Goal: Task Accomplishment & Management: Manage account settings

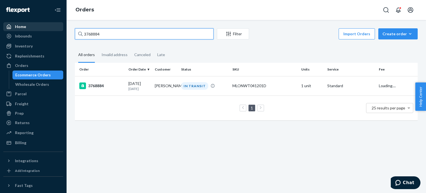
drag, startPoint x: 120, startPoint y: 33, endPoint x: 57, endPoint y: 28, distance: 63.2
click at [57, 28] on div "Home Inbounds Shipping Plans Problems Inventory Products Replenishments Orders …" at bounding box center [213, 96] width 426 height 193
type input "3719735"
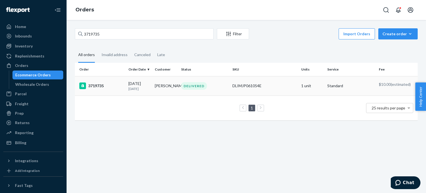
click at [93, 88] on div "3719735" at bounding box center [101, 85] width 45 height 7
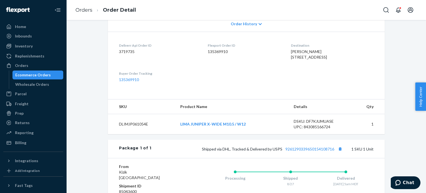
scroll to position [123, 0]
drag, startPoint x: 310, startPoint y: 51, endPoint x: 270, endPoint y: 51, distance: 39.7
click at [270, 51] on dl "Deliverr Api Order ID 3719735 Flexport Order ID 135369910 Destination [PERSON_N…" at bounding box center [246, 63] width 277 height 62
copy dl "Destination [PERSON_NAME]"
click at [282, 50] on dl "Deliverr Api Order ID 3719735 Flexport Order ID 135369910 Destination [PERSON_N…" at bounding box center [246, 63] width 277 height 62
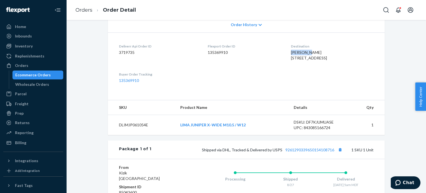
copy span "[PERSON_NAME]"
click at [87, 10] on link "Orders" at bounding box center [83, 10] width 17 height 6
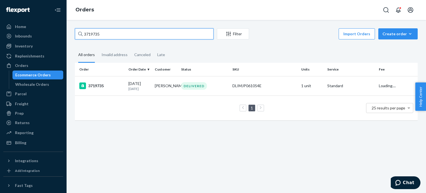
drag, startPoint x: 135, startPoint y: 37, endPoint x: 70, endPoint y: 35, distance: 64.6
click at [70, 35] on div "3719735 Filter Import Orders Create order Ecommerce order Removal order All ord…" at bounding box center [246, 106] width 359 height 173
paste input "[PERSON_NAME]"
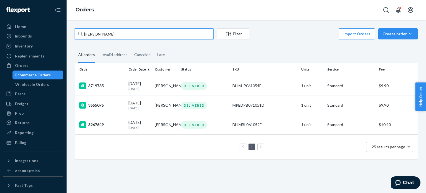
type input "[PERSON_NAME]"
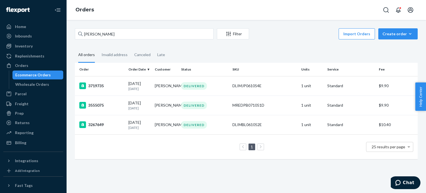
click at [100, 83] on div "3719735" at bounding box center [101, 85] width 45 height 7
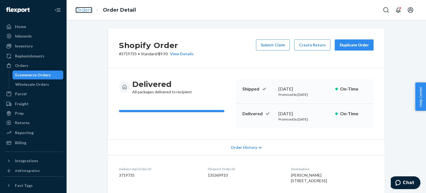
click at [83, 8] on link "Orders" at bounding box center [83, 10] width 17 height 6
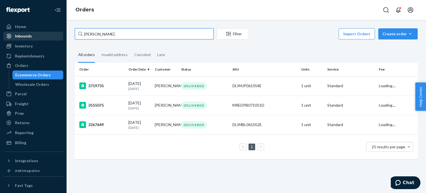
drag, startPoint x: 120, startPoint y: 32, endPoint x: 38, endPoint y: 33, distance: 82.4
click at [38, 33] on div "Home Inbounds Shipping Plans Problems Inventory Products Replenishments Orders …" at bounding box center [213, 96] width 426 height 193
paste input "3771174"
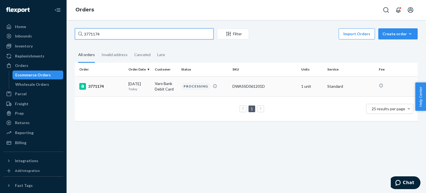
type input "3771174"
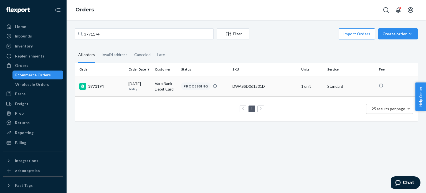
click at [94, 83] on div "3771174" at bounding box center [101, 86] width 45 height 7
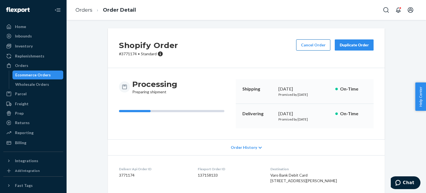
click at [307, 49] on button "Cancel Order" at bounding box center [313, 44] width 34 height 11
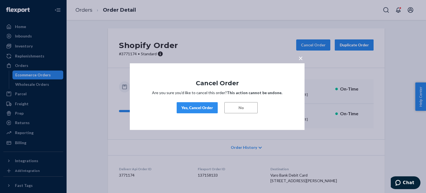
click at [201, 99] on div "× Cancel Order Are you sure you’d like to cancel this order? This action cannot…" at bounding box center [217, 96] width 175 height 67
click at [201, 104] on button "Yes, Cancel Order" at bounding box center [197, 107] width 41 height 11
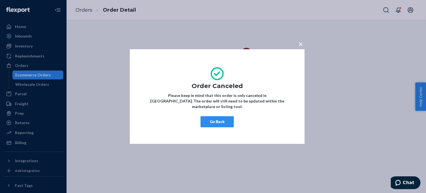
click at [219, 119] on button "Go Back" at bounding box center [217, 121] width 33 height 11
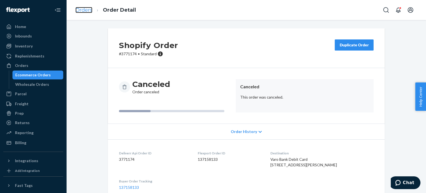
click at [78, 10] on link "Orders" at bounding box center [83, 10] width 17 height 6
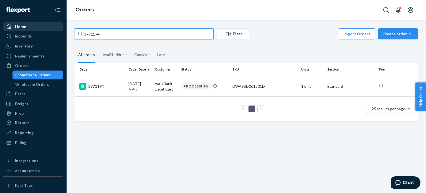
drag, startPoint x: 118, startPoint y: 34, endPoint x: 50, endPoint y: 27, distance: 68.8
click at [56, 28] on div "Home Inbounds Shipping Plans Problems Inventory Products Replenishments Orders …" at bounding box center [213, 96] width 426 height 193
paste input "37948-EXC"
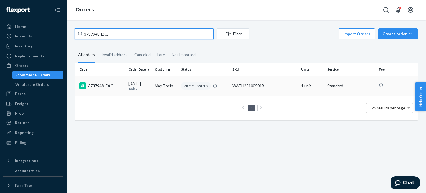
type input "3737948-EXC"
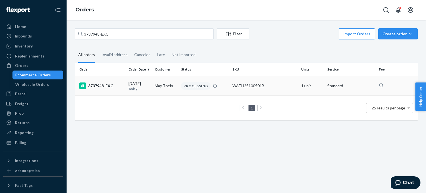
click at [100, 87] on div "3737948-EXC" at bounding box center [101, 85] width 45 height 7
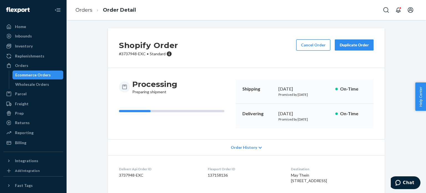
click at [299, 47] on button "Cancel Order" at bounding box center [313, 44] width 34 height 11
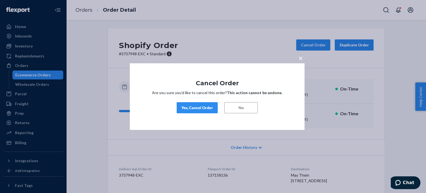
click at [194, 107] on div "Yes, Cancel Order" at bounding box center [197, 108] width 32 height 6
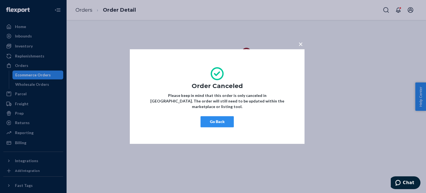
click at [216, 118] on button "Go Back" at bounding box center [217, 121] width 33 height 11
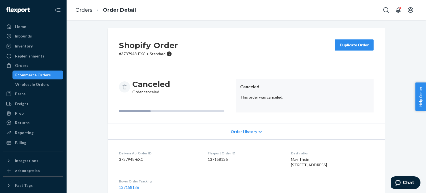
click at [94, 11] on li "Order Detail" at bounding box center [114, 9] width 44 height 7
click at [93, 11] on li "Order Detail" at bounding box center [114, 9] width 44 height 7
click at [89, 11] on link "Orders" at bounding box center [83, 10] width 17 height 6
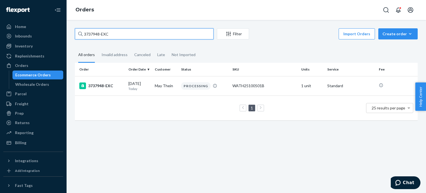
drag, startPoint x: 122, startPoint y: 39, endPoint x: 72, endPoint y: 35, distance: 50.6
click at [72, 35] on div "3737948-EXC Filter Import Orders Create order Ecommerce order Removal order All…" at bounding box center [246, 76] width 351 height 97
paste input "696323"
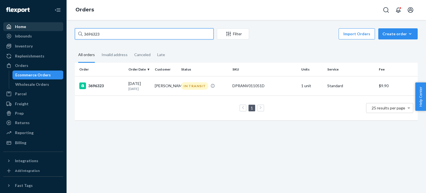
drag, startPoint x: 112, startPoint y: 34, endPoint x: 49, endPoint y: 29, distance: 63.7
click at [50, 29] on div "Home Inbounds Shipping Plans Problems Inventory Products Replenishments Orders …" at bounding box center [213, 96] width 426 height 193
paste input "765709"
drag, startPoint x: 101, startPoint y: 34, endPoint x: 58, endPoint y: 27, distance: 43.2
click at [59, 28] on div "Home Inbounds Shipping Plans Problems Inventory Products Replenishments Orders …" at bounding box center [213, 96] width 426 height 193
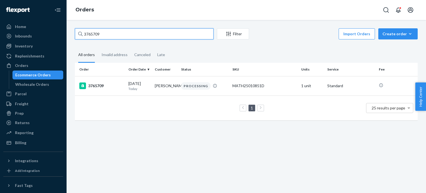
paste input "1460"
type input "3761460"
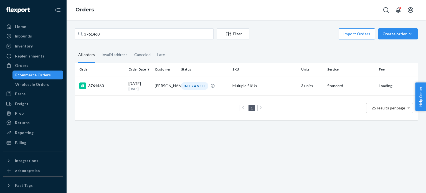
click at [97, 85] on div "3761460" at bounding box center [101, 85] width 45 height 7
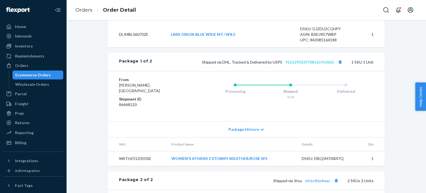
scroll to position [206, 0]
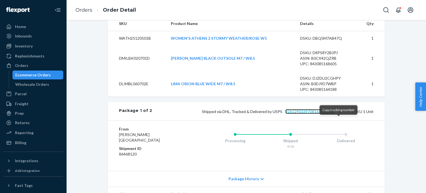
click at [322, 114] on link "9261290339708161950665" at bounding box center [309, 111] width 49 height 5
